Goal: Task Accomplishment & Management: Complete application form

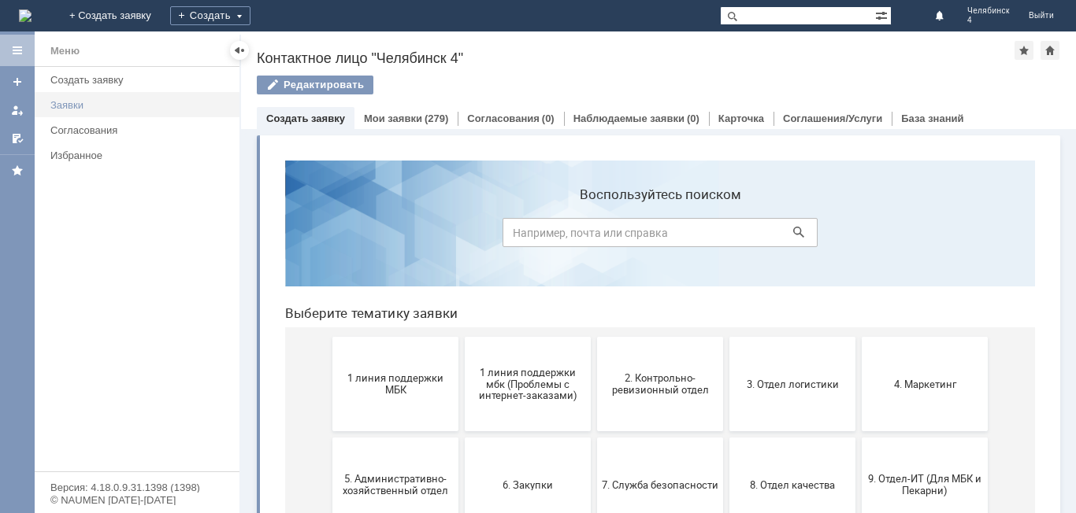
click at [58, 115] on link "Заявки" at bounding box center [140, 105] width 192 height 24
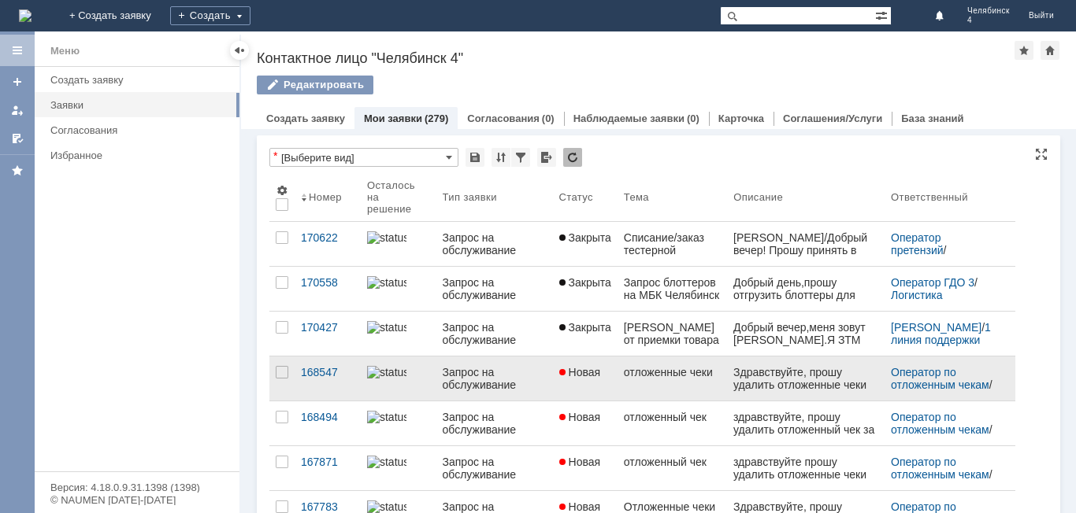
click at [420, 392] on link at bounding box center [399, 379] width 76 height 44
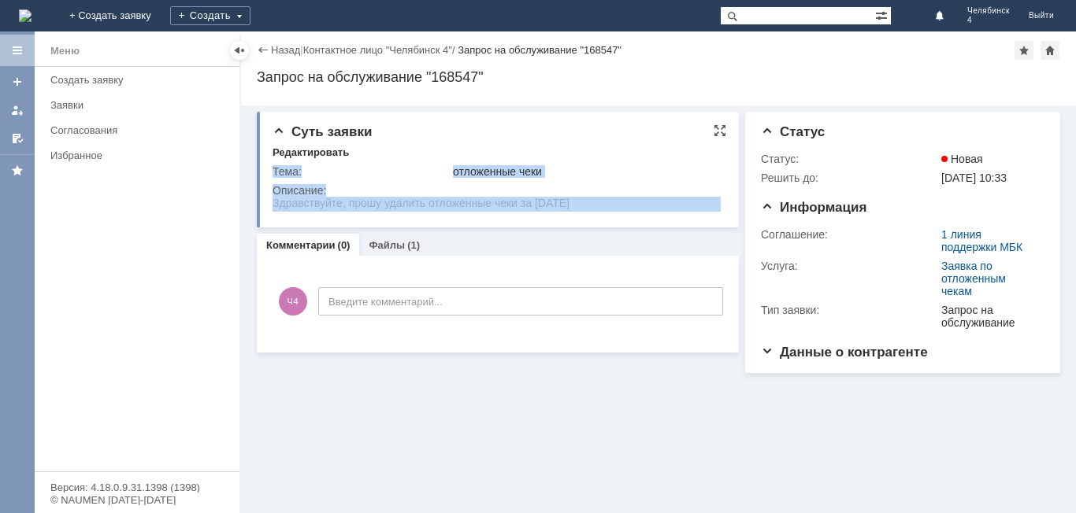
drag, startPoint x: 272, startPoint y: 202, endPoint x: 390, endPoint y: 211, distance: 118.4
click at [390, 211] on div "Суть заявки Редактировать Тема: отложенные чеки Описание:" at bounding box center [498, 170] width 482 height 116
click at [510, 213] on td "Описание:" at bounding box center [496, 198] width 449 height 34
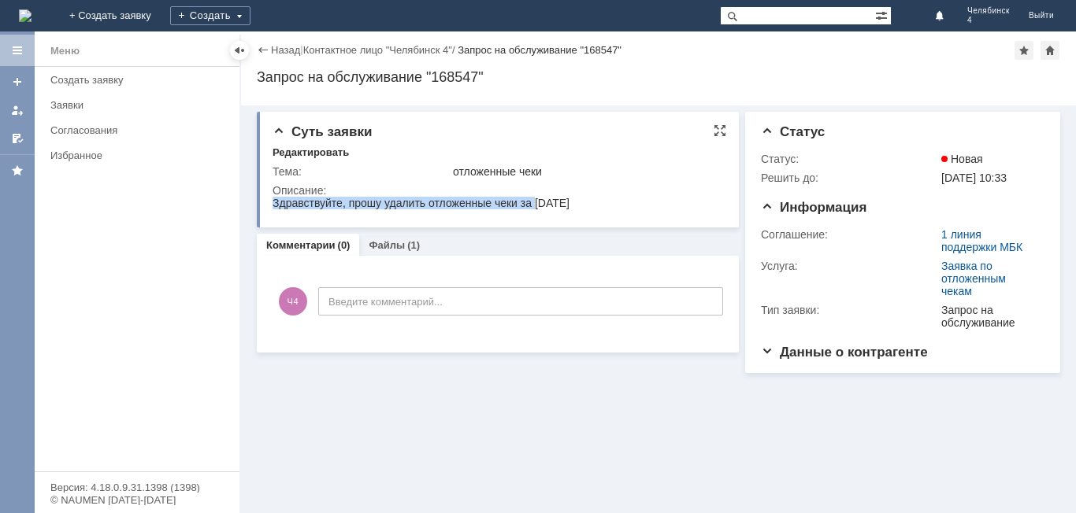
drag, startPoint x: 533, startPoint y: 204, endPoint x: 271, endPoint y: 206, distance: 262.2
click at [272, 206] on html "Здравствуйте, прошу удалить отложенные чеки за 20.06.2025" at bounding box center [496, 204] width 448 height 14
copy div "Здравствуйте, прошу удалить отложенные чеки за"
click at [267, 54] on div "Назад" at bounding box center [278, 50] width 43 height 12
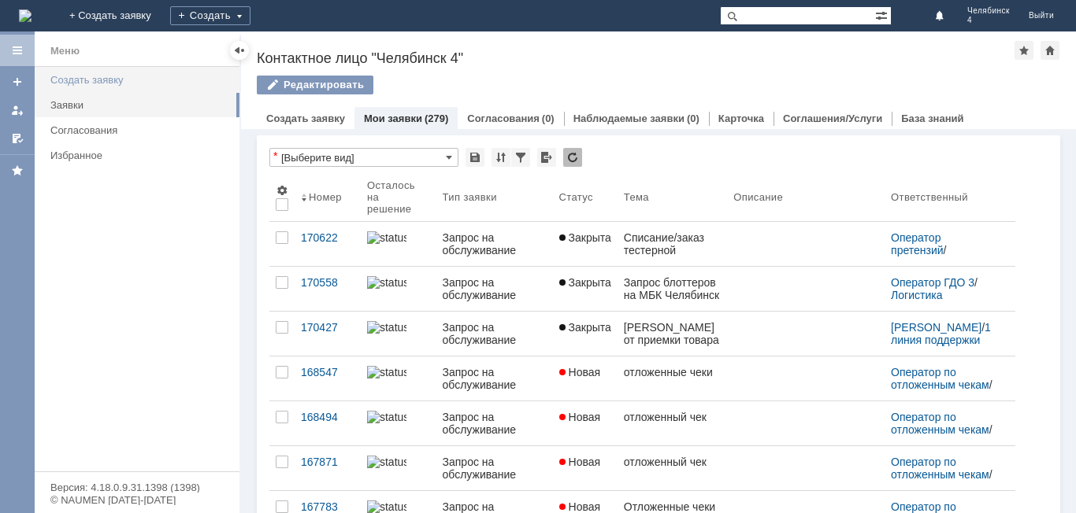
click at [173, 80] on div "Создать заявку" at bounding box center [140, 80] width 180 height 12
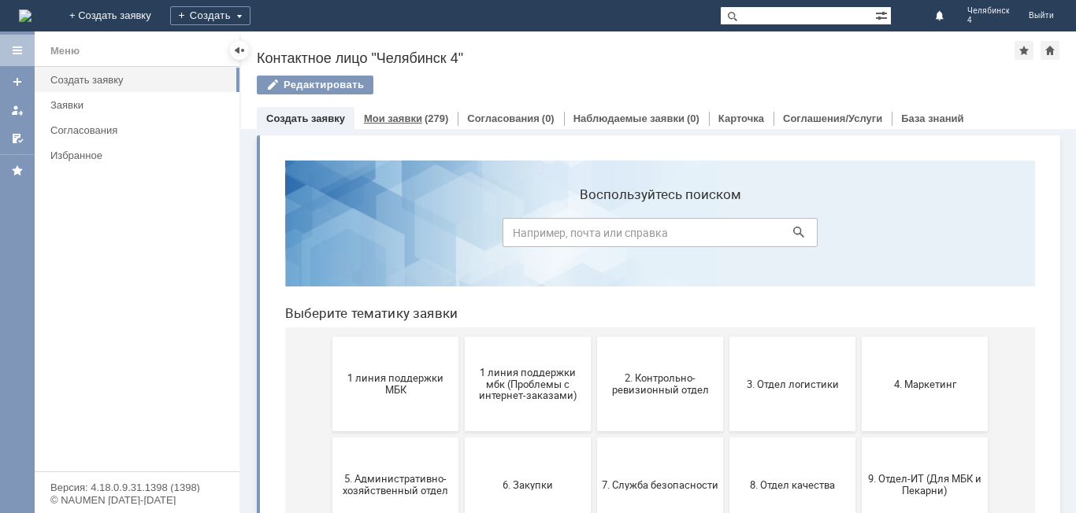
click at [445, 119] on div "Мои заявки (279)" at bounding box center [405, 118] width 103 height 23
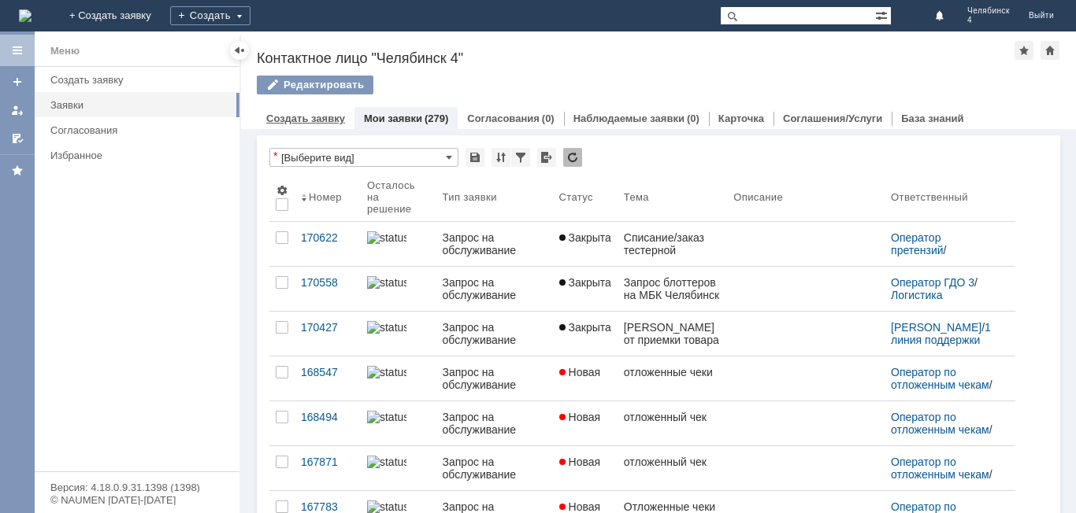
click at [335, 115] on link "Создать заявку" at bounding box center [305, 119] width 79 height 12
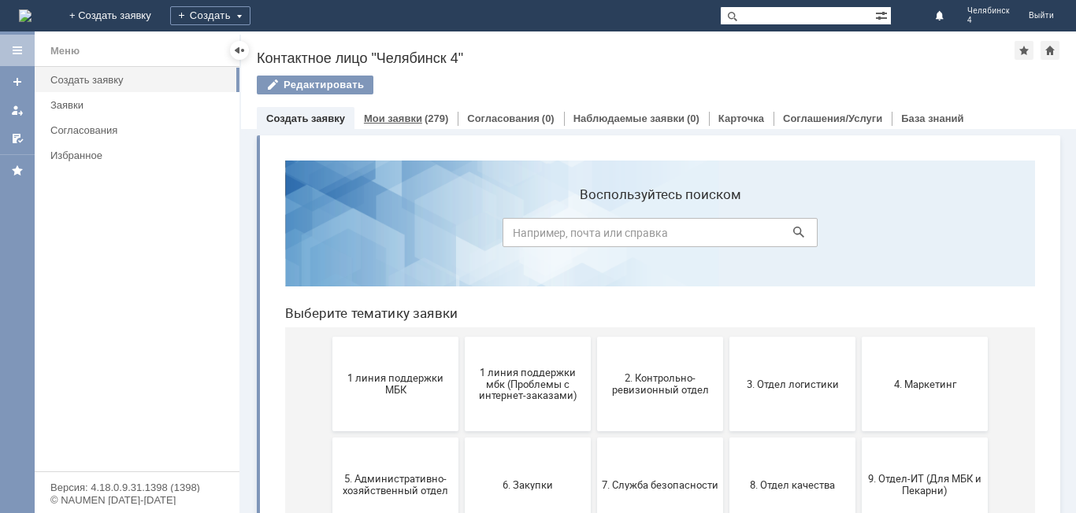
click at [418, 120] on div "Мои заявки (279)" at bounding box center [406, 118] width 84 height 10
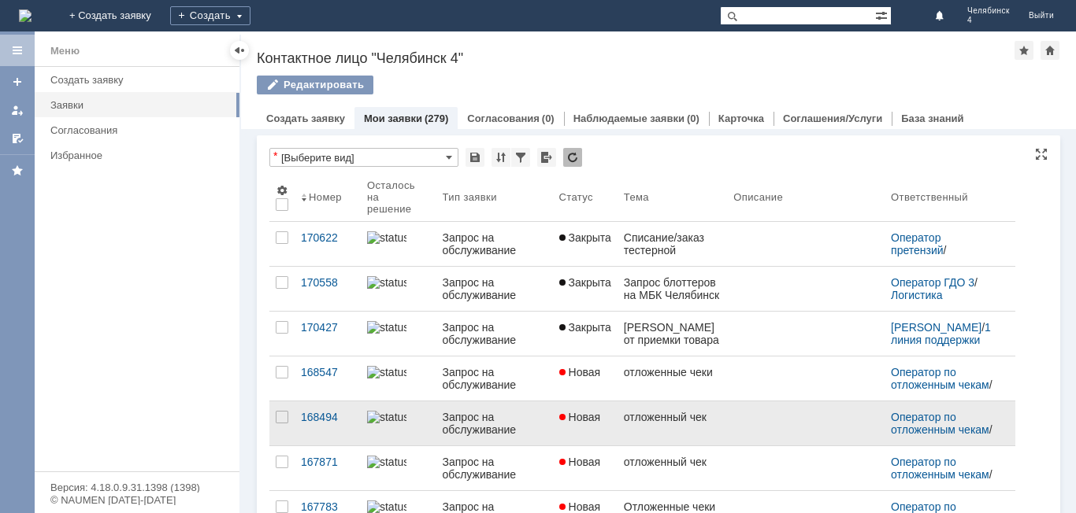
click at [546, 402] on link "Запрос на обслуживание" at bounding box center [494, 424] width 117 height 44
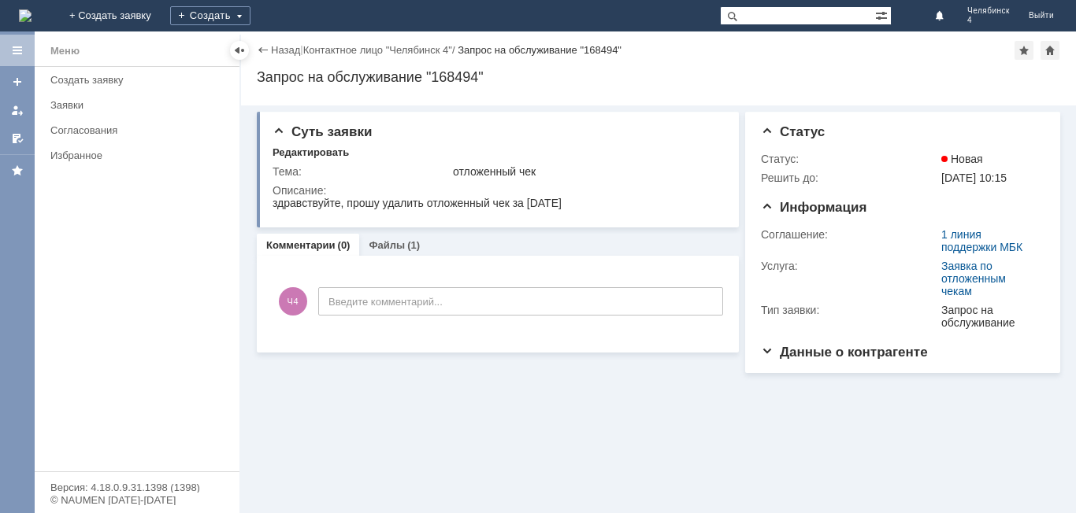
click at [257, 48] on div "Назад" at bounding box center [278, 50] width 43 height 12
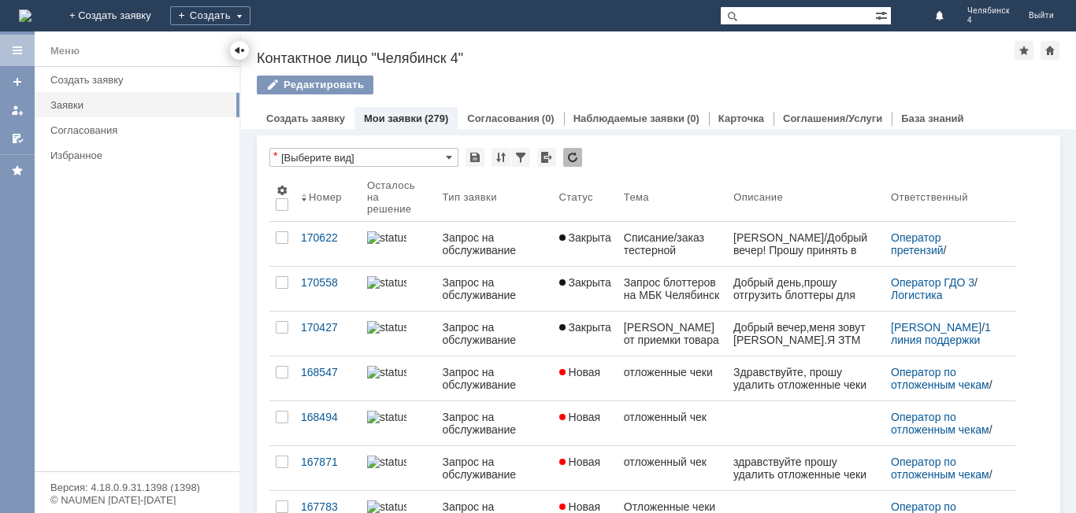
click at [242, 54] on div at bounding box center [239, 50] width 13 height 13
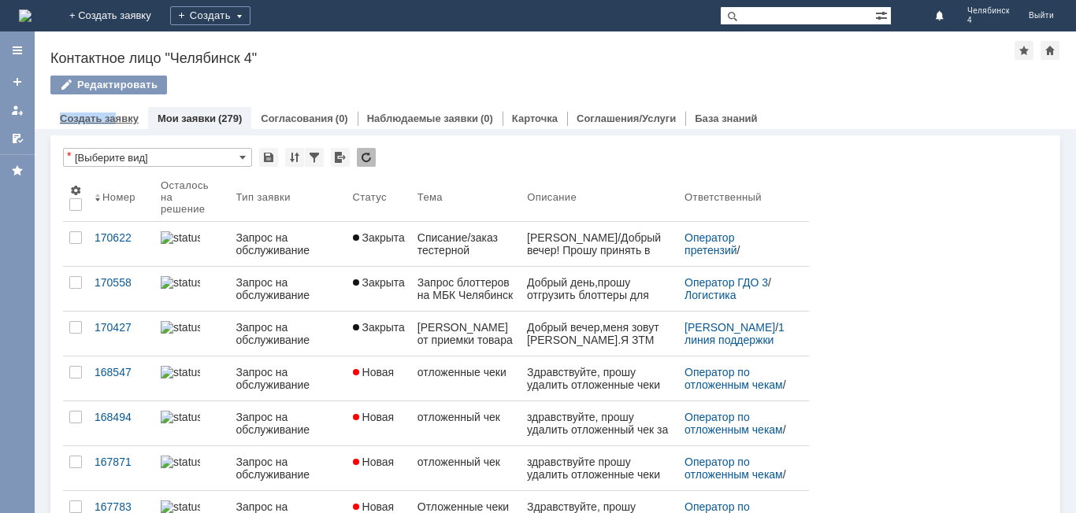
click at [117, 113] on div "Назад | Контактное лицо "Челябинск 4" Контактное лицо "Челябинск 4" Редактирова…" at bounding box center [555, 80] width 1041 height 98
click at [117, 113] on link "Создать заявку" at bounding box center [99, 119] width 79 height 12
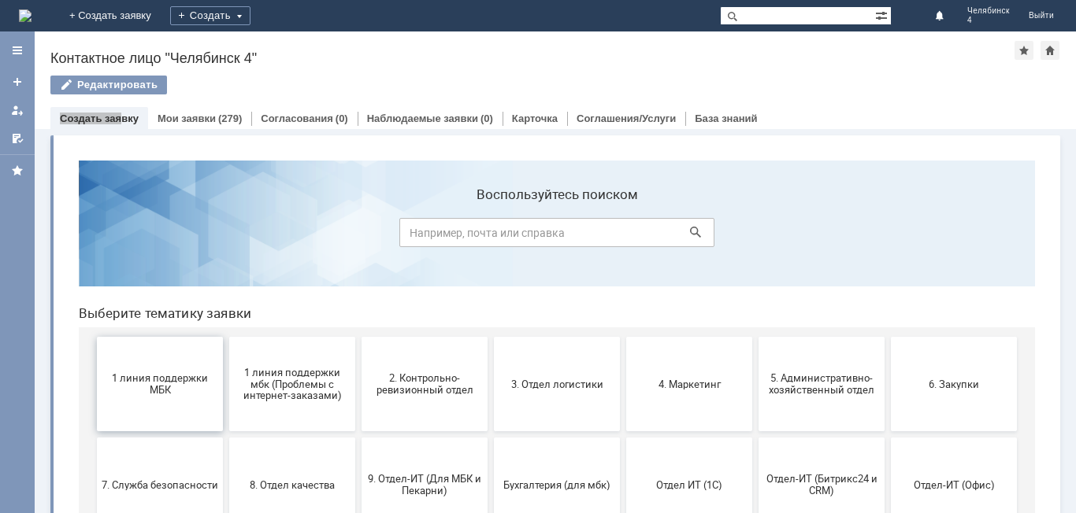
click at [152, 348] on button "1 линия поддержки МБК" at bounding box center [160, 384] width 126 height 94
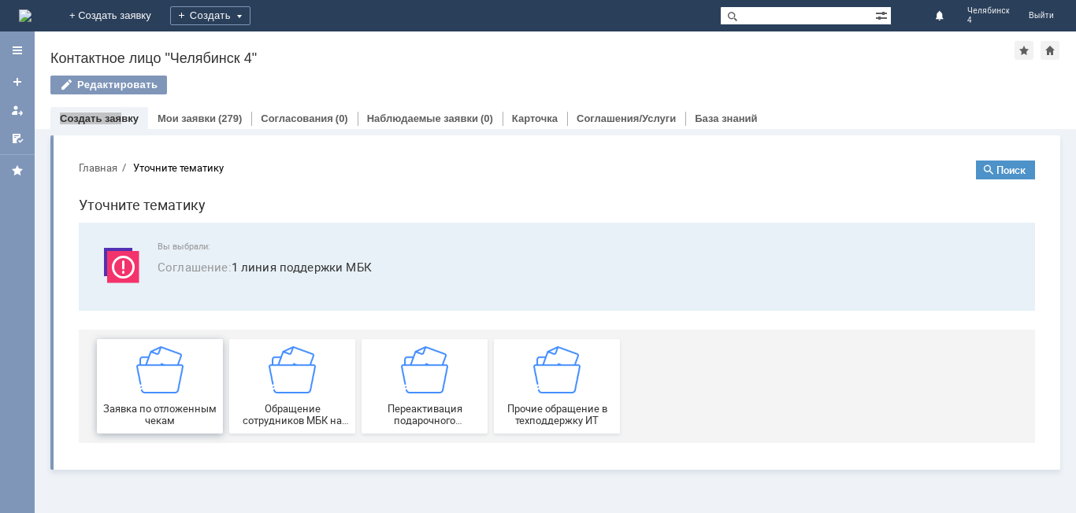
click at [183, 387] on div "Заявка по отложенным чекам" at bounding box center [160, 386] width 117 height 80
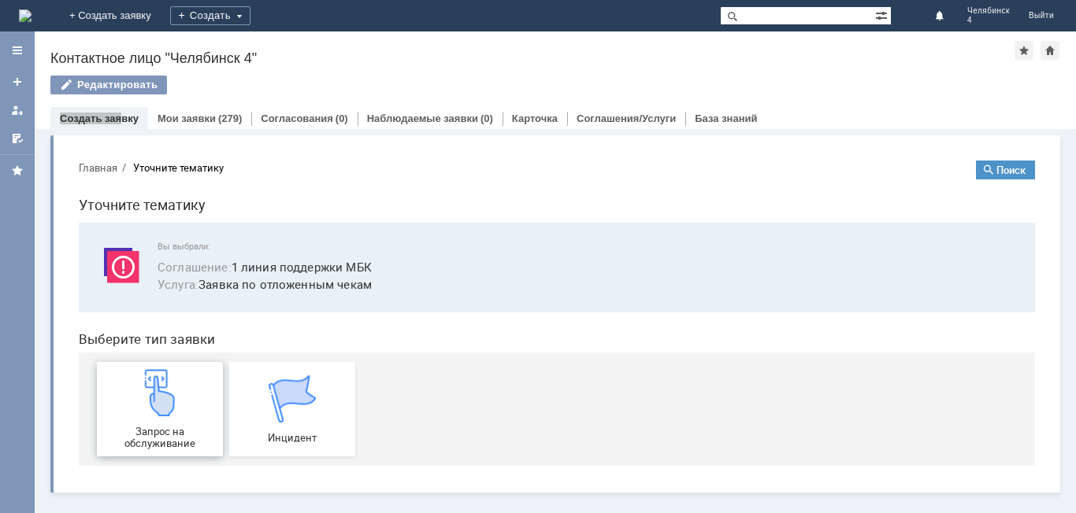
click at [176, 408] on img at bounding box center [159, 392] width 47 height 47
click at [183, 123] on link "Мои заявки" at bounding box center [186, 119] width 58 height 12
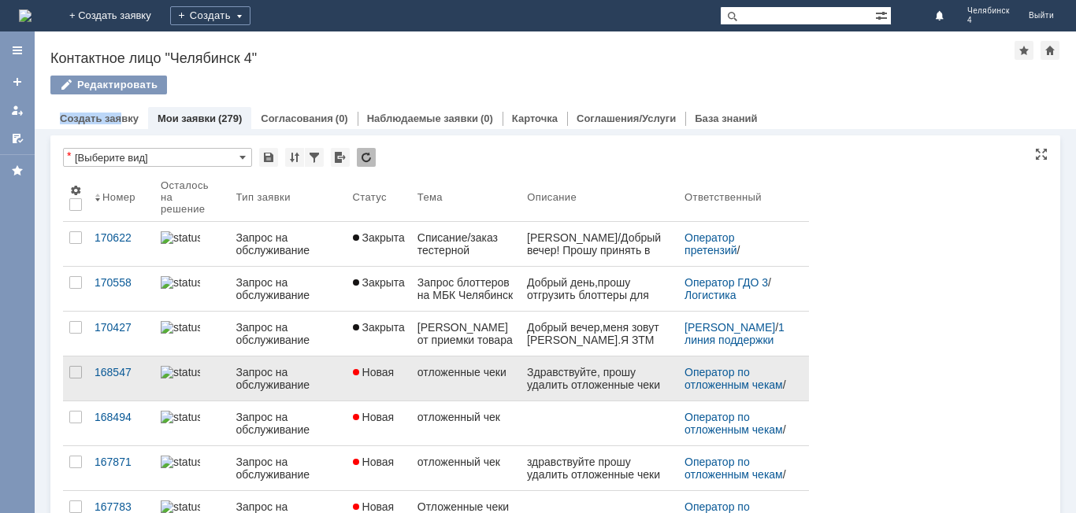
click at [292, 364] on link "Запрос на обслуживание" at bounding box center [288, 379] width 117 height 44
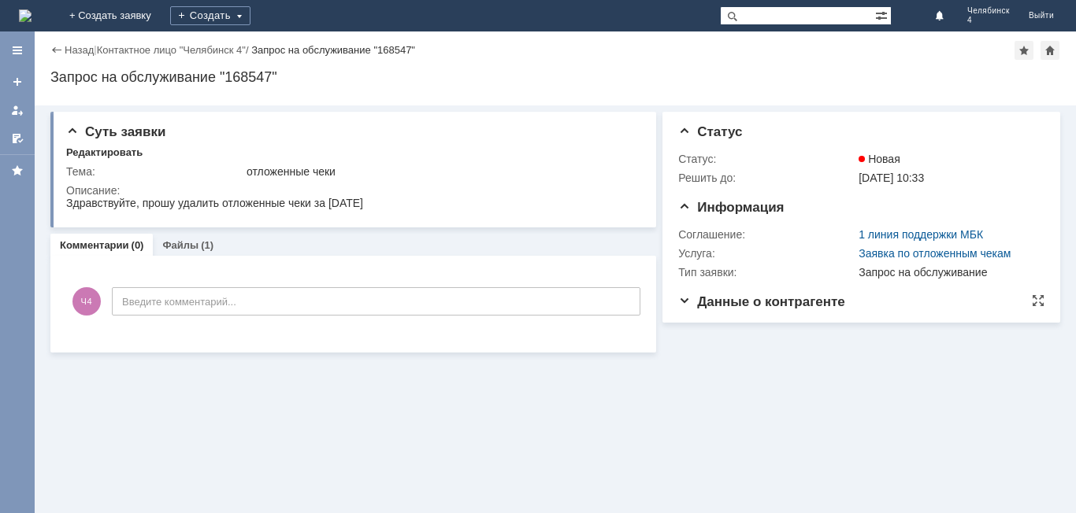
click at [745, 306] on span "Данные о контрагенте" at bounding box center [761, 301] width 167 height 15
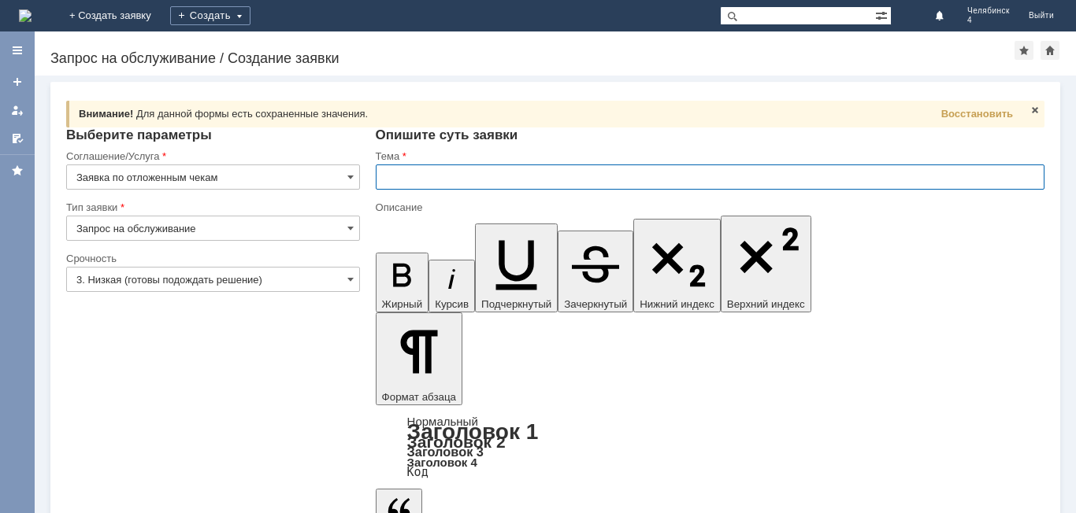
click at [407, 172] on input "text" at bounding box center [710, 177] width 669 height 25
type input "Отложенные чеки"
